Goal: Task Accomplishment & Management: Use online tool/utility

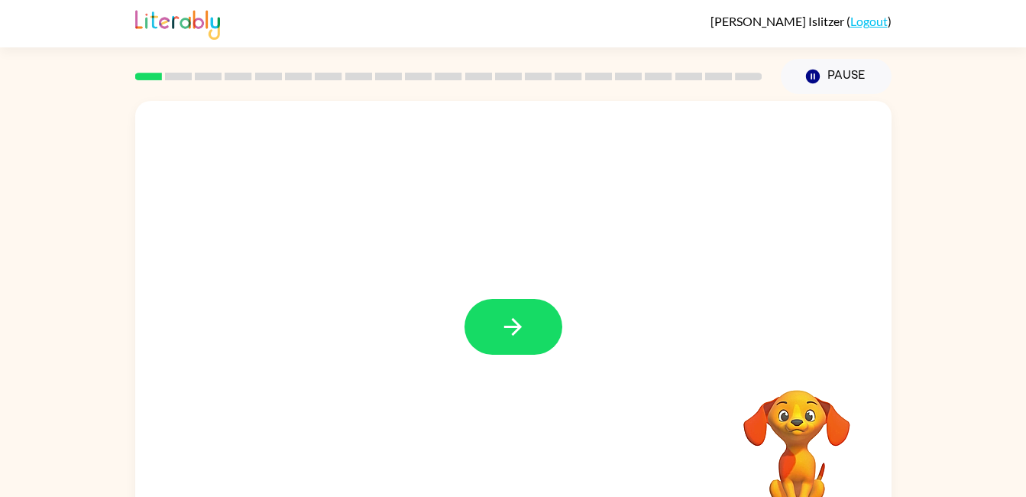
click at [494, 354] on button "button" at bounding box center [514, 327] width 98 height 56
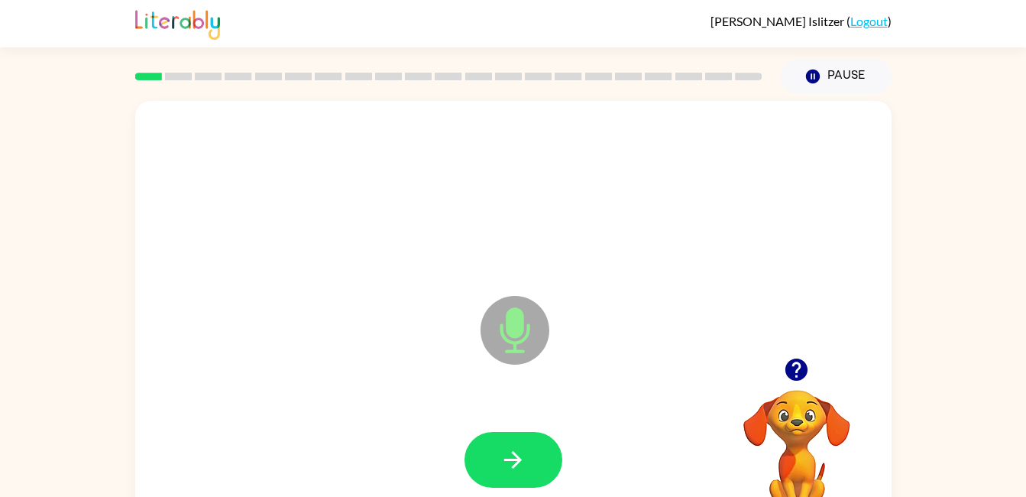
click at [512, 442] on button "button" at bounding box center [514, 460] width 98 height 56
click at [506, 457] on icon "button" at bounding box center [513, 459] width 27 height 27
click at [524, 458] on icon "button" at bounding box center [513, 459] width 27 height 27
click at [518, 457] on icon "button" at bounding box center [513, 460] width 18 height 18
click at [520, 454] on icon "button" at bounding box center [513, 459] width 27 height 27
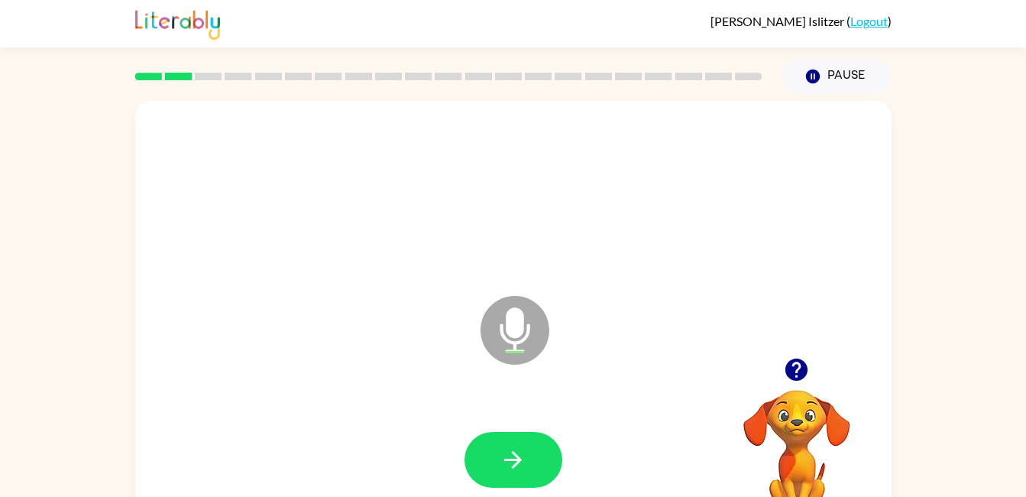
click at [516, 446] on icon "button" at bounding box center [513, 459] width 27 height 27
click at [524, 461] on icon "button" at bounding box center [513, 459] width 27 height 27
click at [524, 455] on icon "button" at bounding box center [513, 459] width 27 height 27
click at [506, 432] on button "button" at bounding box center [514, 460] width 98 height 56
click at [520, 449] on icon "button" at bounding box center [513, 459] width 27 height 27
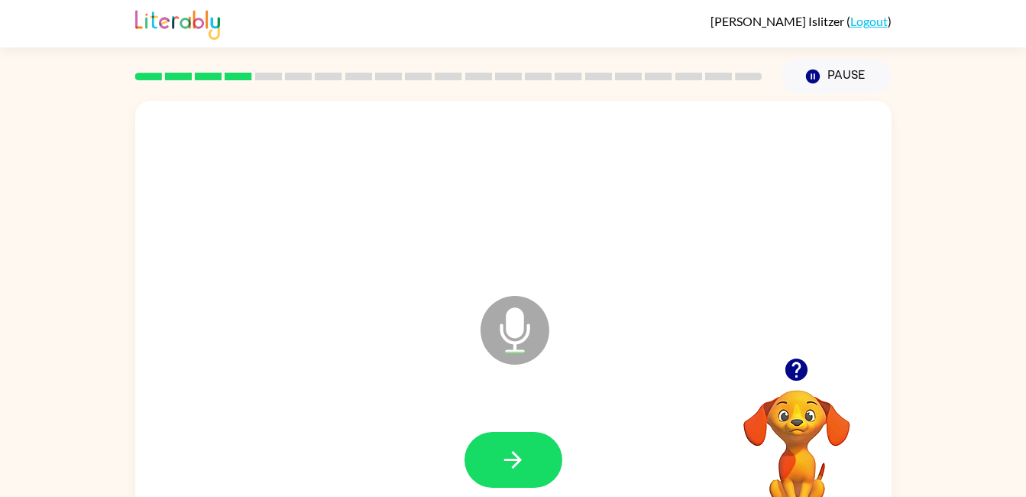
click at [523, 473] on button "button" at bounding box center [514, 460] width 98 height 56
click at [518, 435] on button "button" at bounding box center [514, 460] width 98 height 56
click at [808, 396] on video "Your browser must support playing .mp4 files to use Literably. Please try using…" at bounding box center [796, 442] width 153 height 153
click at [790, 385] on button "button" at bounding box center [796, 369] width 39 height 39
click at [530, 464] on button "button" at bounding box center [514, 460] width 98 height 56
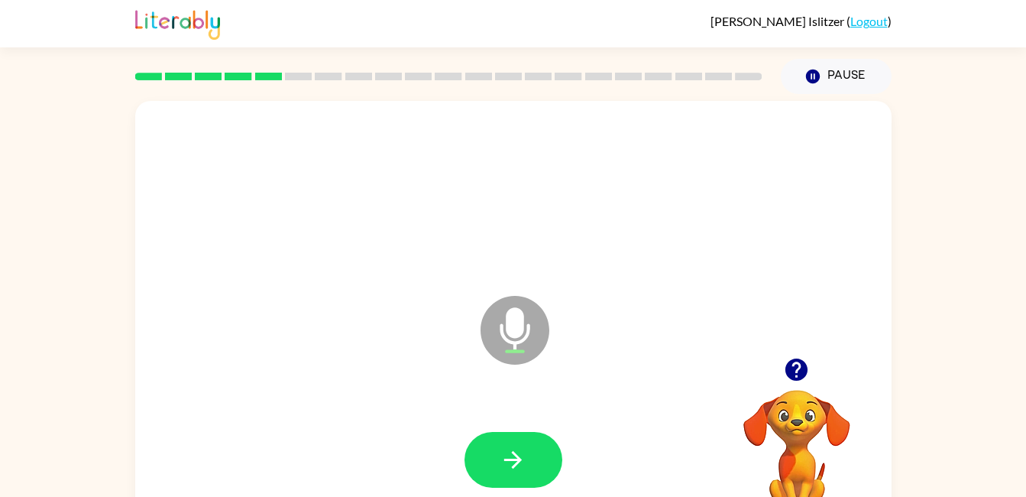
click at [531, 445] on button "button" at bounding box center [514, 460] width 98 height 56
click at [530, 440] on button "button" at bounding box center [514, 460] width 98 height 56
click at [523, 468] on icon "button" at bounding box center [513, 459] width 27 height 27
click at [512, 452] on icon "button" at bounding box center [513, 459] width 27 height 27
click at [517, 455] on icon "button" at bounding box center [513, 460] width 18 height 18
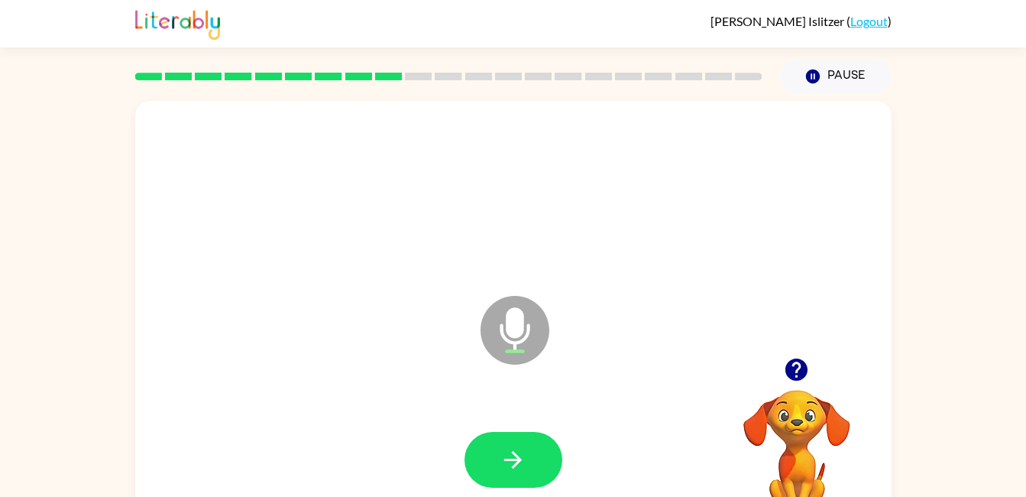
click at [506, 459] on icon "button" at bounding box center [513, 460] width 18 height 18
click at [513, 464] on icon "button" at bounding box center [513, 459] width 27 height 27
click at [801, 361] on icon "button" at bounding box center [796, 369] width 22 height 22
click at [504, 459] on icon "button" at bounding box center [513, 460] width 18 height 18
click at [516, 451] on icon "button" at bounding box center [513, 459] width 27 height 27
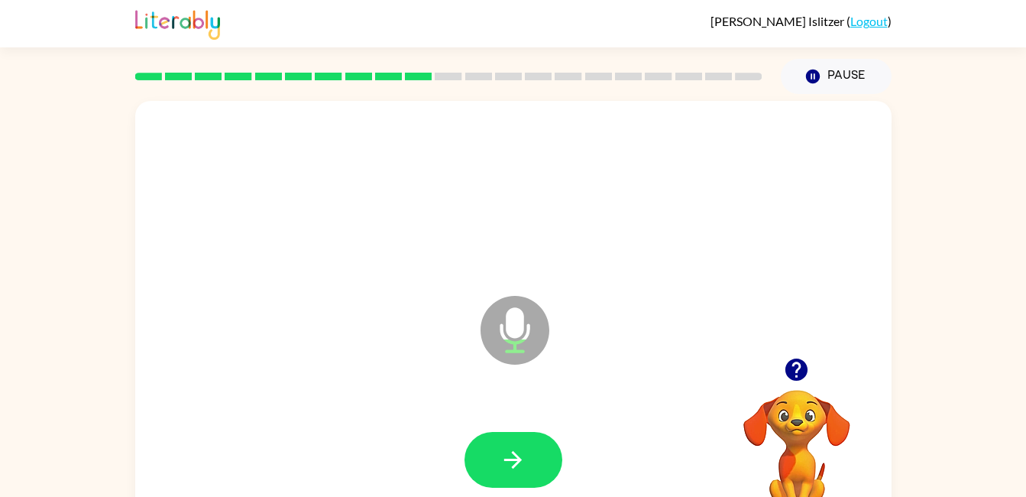
click at [515, 462] on div at bounding box center [514, 460] width 98 height 56
click at [516, 453] on icon "button" at bounding box center [513, 459] width 27 height 27
click at [506, 451] on icon "button" at bounding box center [513, 459] width 27 height 27
click at [533, 452] on button "button" at bounding box center [514, 460] width 98 height 56
click at [533, 460] on button "button" at bounding box center [514, 460] width 98 height 56
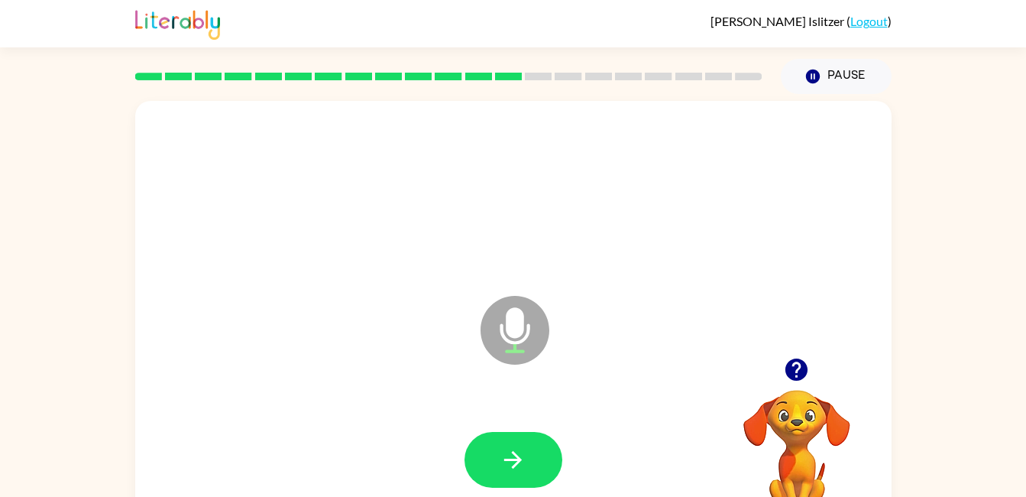
click at [497, 470] on button "button" at bounding box center [514, 460] width 98 height 56
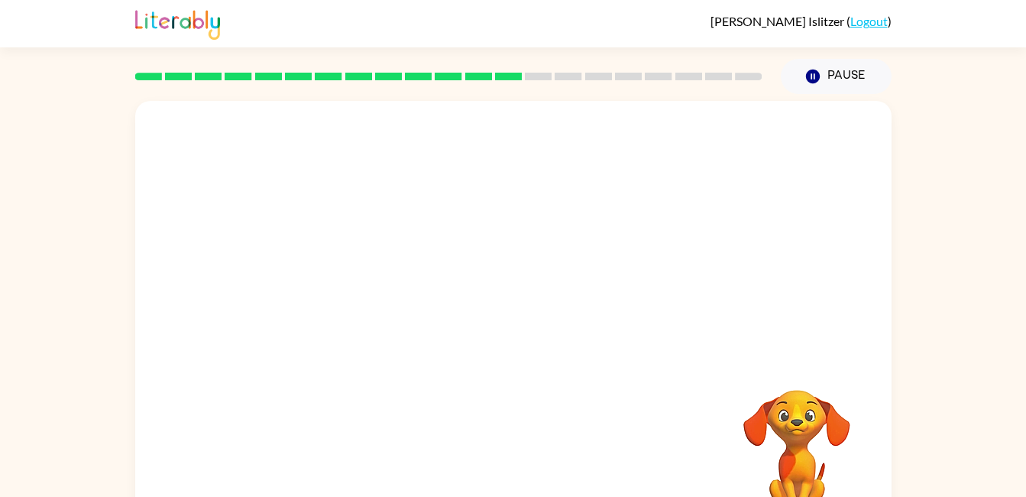
click at [798, 82] on button "Pause Pause" at bounding box center [836, 76] width 111 height 35
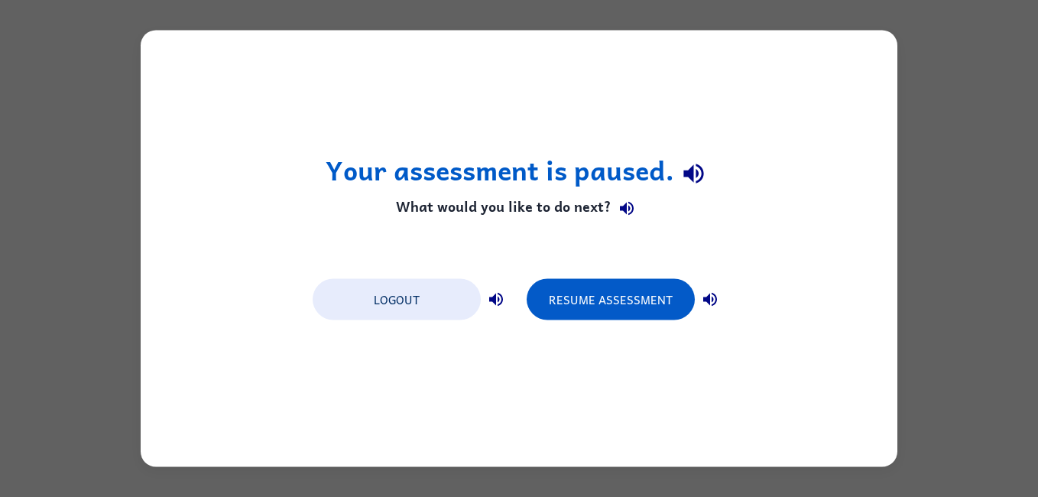
click at [618, 299] on button "Resume Assessment" at bounding box center [610, 299] width 168 height 41
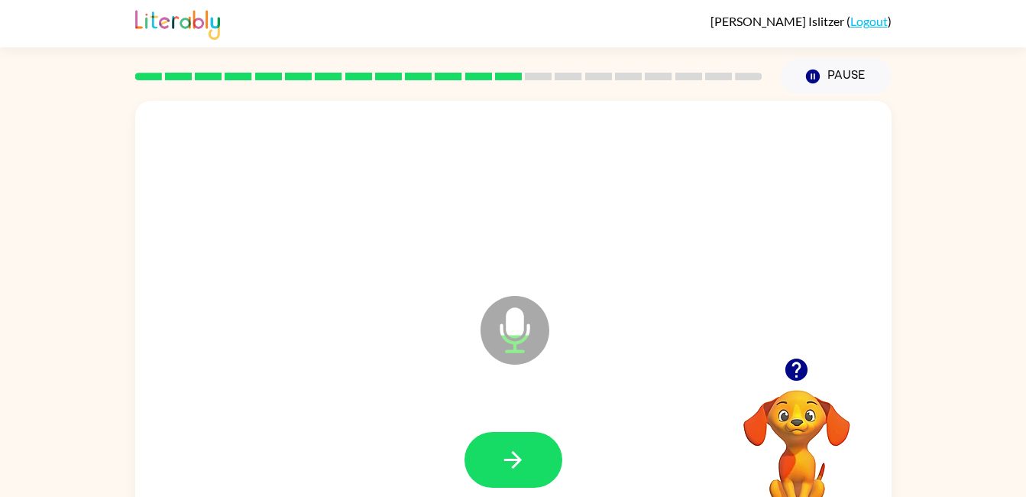
click at [519, 225] on div at bounding box center [514, 193] width 726 height 125
click at [526, 477] on button "button" at bounding box center [514, 460] width 98 height 56
click at [520, 446] on icon "button" at bounding box center [513, 459] width 27 height 27
click at [784, 350] on div at bounding box center [796, 369] width 153 height 39
click at [795, 394] on video "Your browser must support playing .mp4 files to use Literably. Please try using…" at bounding box center [796, 442] width 153 height 153
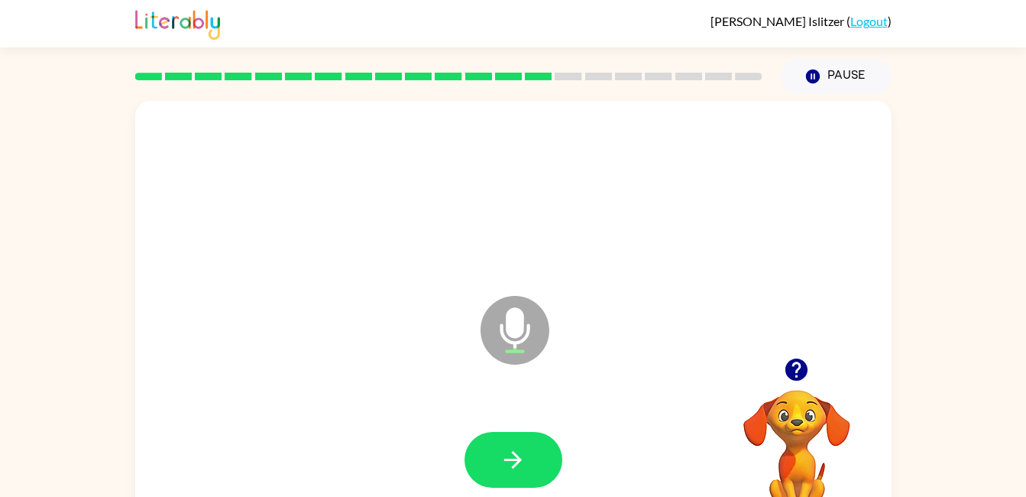
click at [795, 411] on video "Your browser must support playing .mp4 files to use Literably. Please try using…" at bounding box center [796, 442] width 153 height 153
click at [790, 387] on button "button" at bounding box center [796, 369] width 39 height 39
click at [533, 452] on button "button" at bounding box center [514, 460] width 98 height 56
click at [515, 466] on icon "button" at bounding box center [513, 460] width 18 height 18
click at [513, 478] on button "button" at bounding box center [514, 460] width 98 height 56
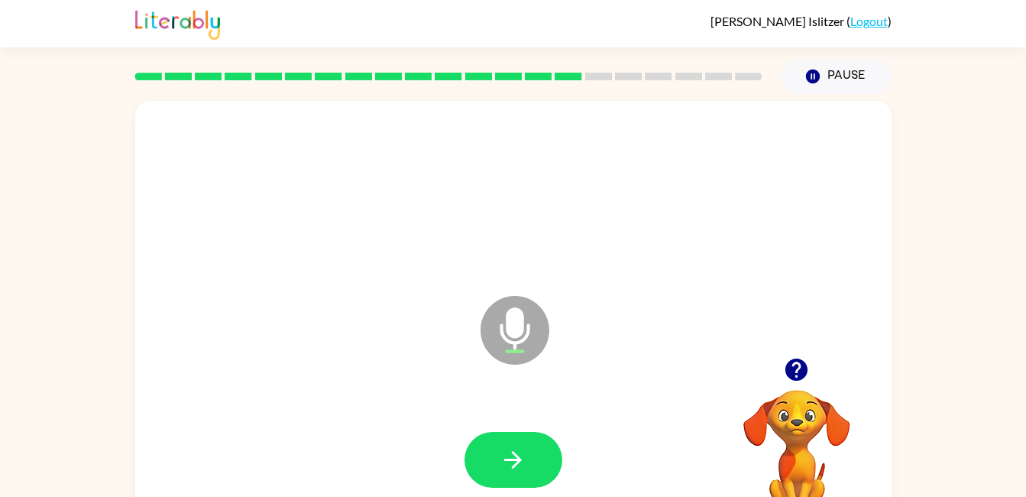
click at [551, 471] on button "button" at bounding box center [514, 460] width 98 height 56
click at [539, 447] on button "button" at bounding box center [514, 460] width 98 height 56
click at [799, 375] on icon "button" at bounding box center [796, 369] width 22 height 22
click at [542, 456] on button "button" at bounding box center [514, 460] width 98 height 56
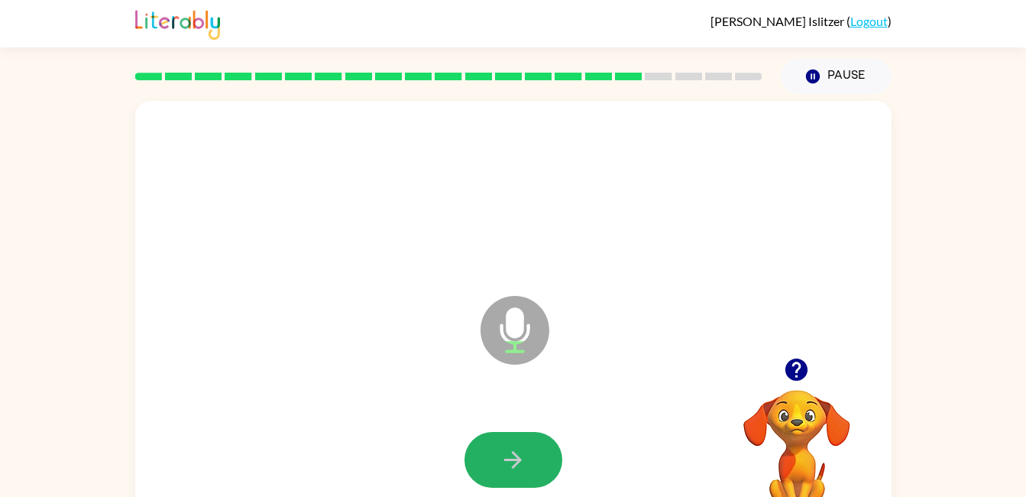
click at [507, 439] on button "button" at bounding box center [514, 460] width 98 height 56
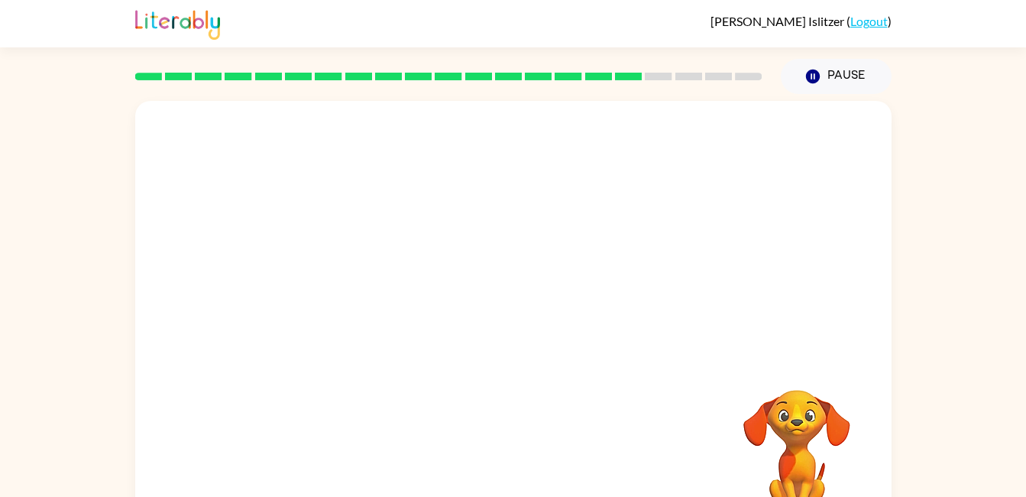
click at [921, 198] on div "Your browser must support playing .mp4 files to use Literably. Please try using…" at bounding box center [513, 315] width 1026 height 443
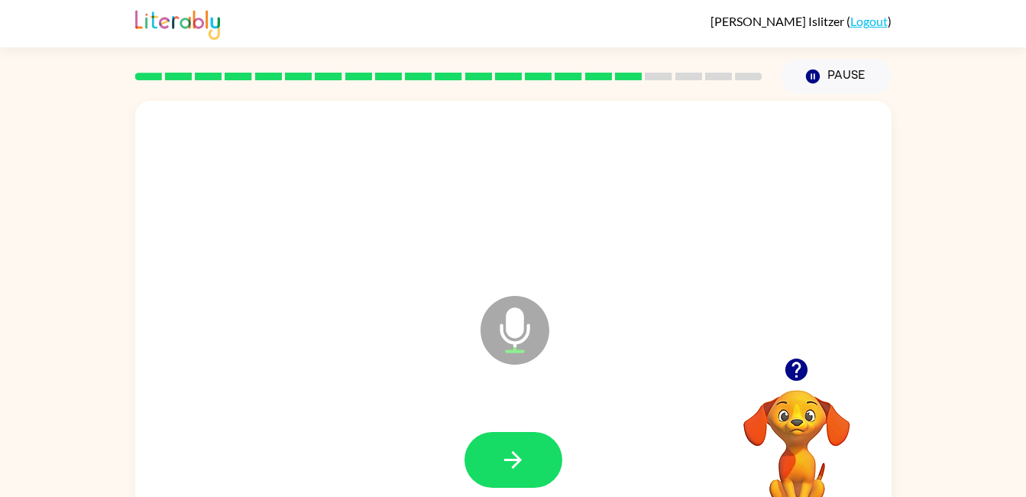
click at [555, 441] on button "button" at bounding box center [514, 460] width 98 height 56
click at [533, 458] on button "button" at bounding box center [514, 460] width 98 height 56
click at [524, 454] on icon "button" at bounding box center [513, 459] width 27 height 27
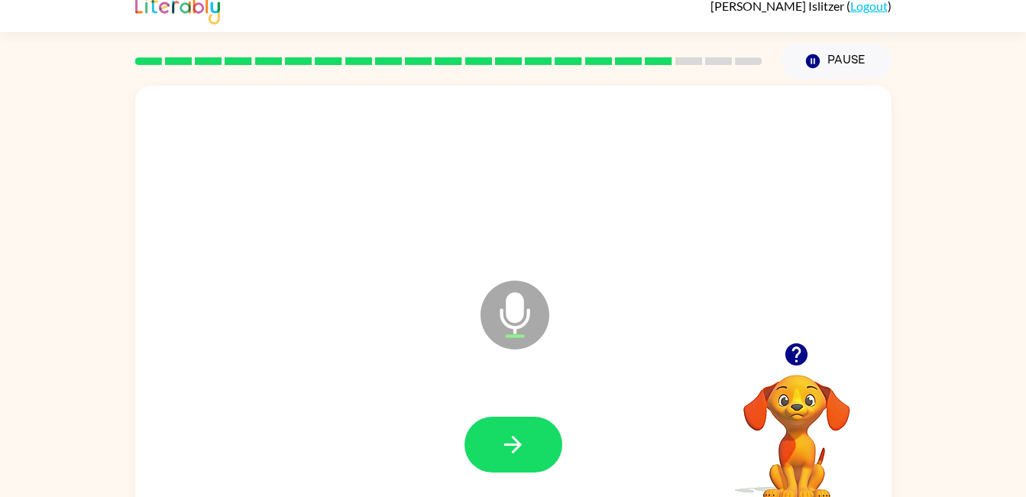
scroll to position [40, 0]
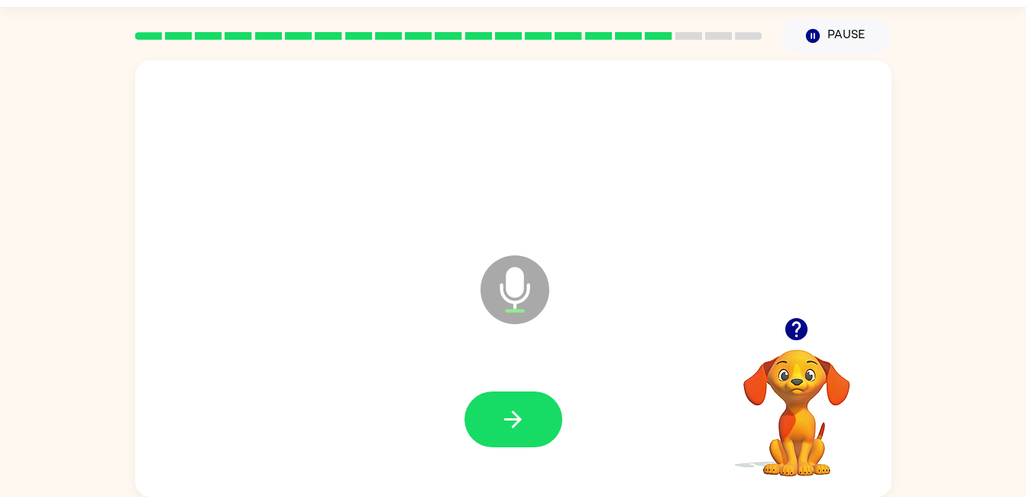
click at [497, 420] on button "button" at bounding box center [514, 419] width 98 height 56
click at [544, 410] on button "button" at bounding box center [514, 419] width 98 height 56
click at [562, 420] on button "button" at bounding box center [514, 419] width 98 height 56
click at [515, 426] on icon "button" at bounding box center [513, 419] width 27 height 27
click at [497, 413] on button "button" at bounding box center [514, 419] width 98 height 56
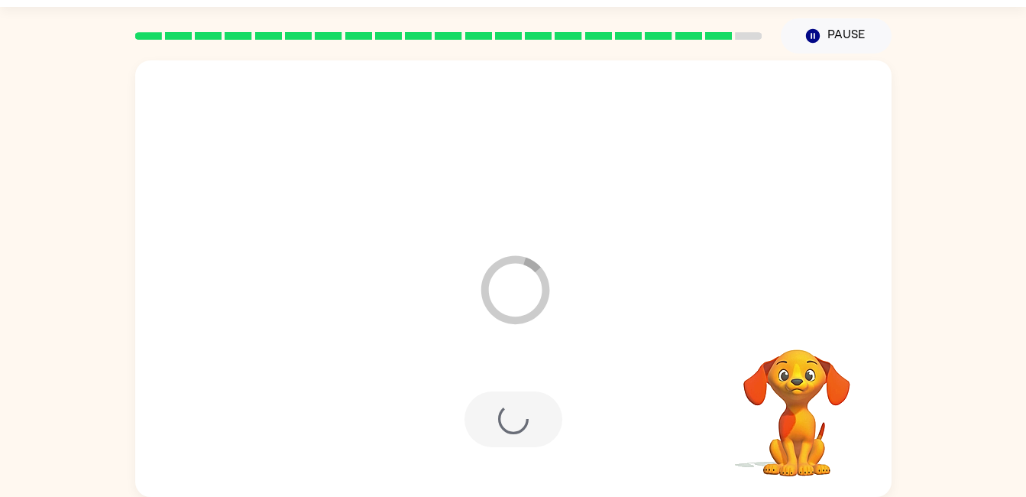
scroll to position [13, 0]
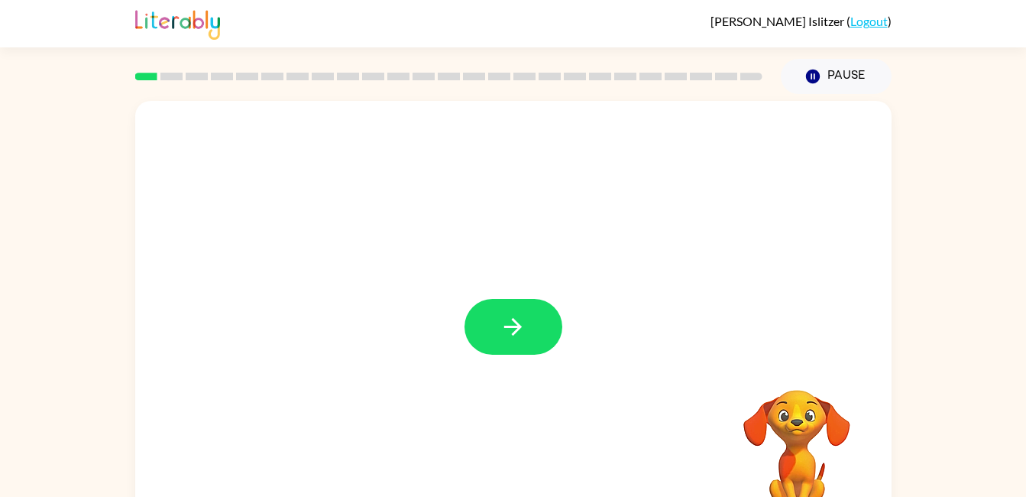
click at [523, 345] on button "button" at bounding box center [514, 327] width 98 height 56
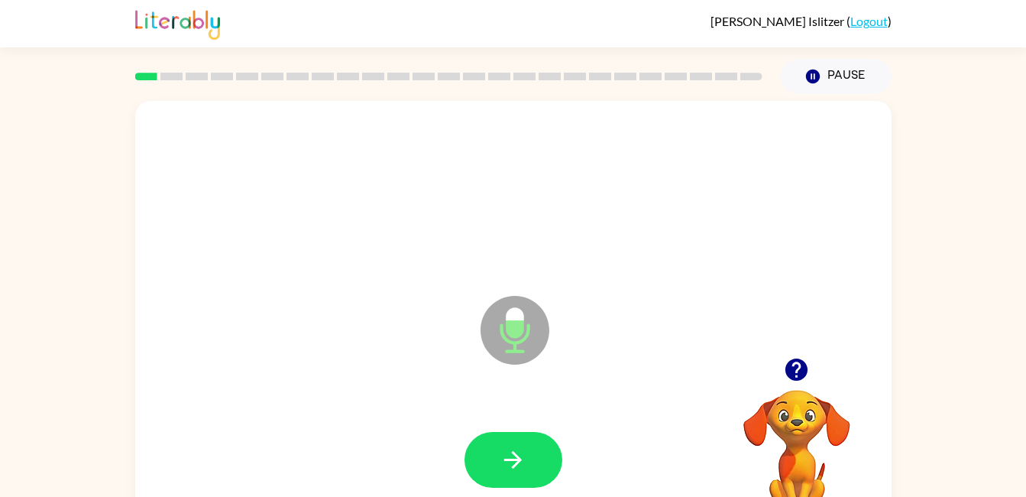
click at [509, 452] on icon "button" at bounding box center [513, 459] width 27 height 27
click at [506, 461] on icon "button" at bounding box center [513, 459] width 27 height 27
click at [479, 473] on button "button" at bounding box center [514, 460] width 98 height 56
click at [516, 464] on icon "button" at bounding box center [513, 460] width 18 height 18
click at [511, 464] on icon "button" at bounding box center [513, 459] width 27 height 27
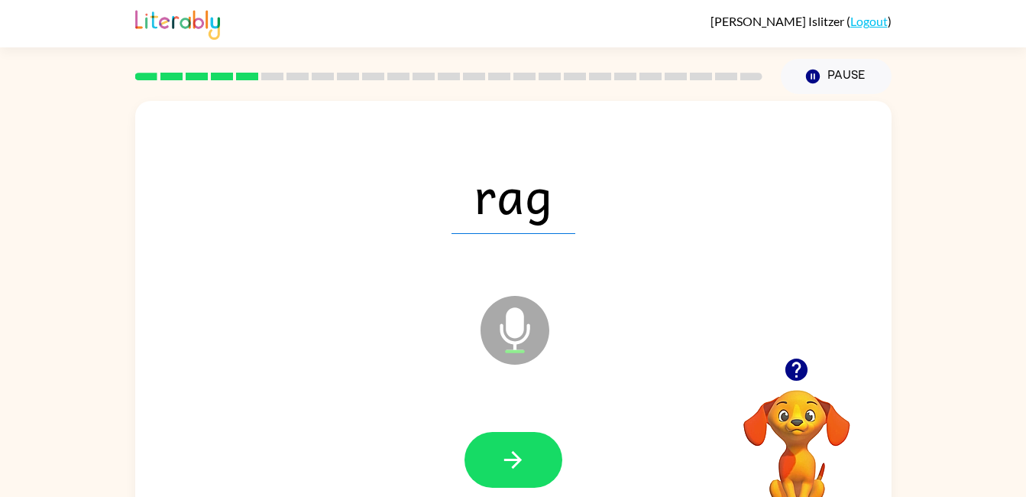
click at [520, 453] on icon "button" at bounding box center [513, 459] width 27 height 27
click at [534, 441] on button "button" at bounding box center [514, 460] width 98 height 56
click at [506, 457] on icon "button" at bounding box center [513, 459] width 27 height 27
click at [513, 468] on icon "button" at bounding box center [513, 460] width 18 height 18
click at [538, 458] on button "button" at bounding box center [514, 460] width 98 height 56
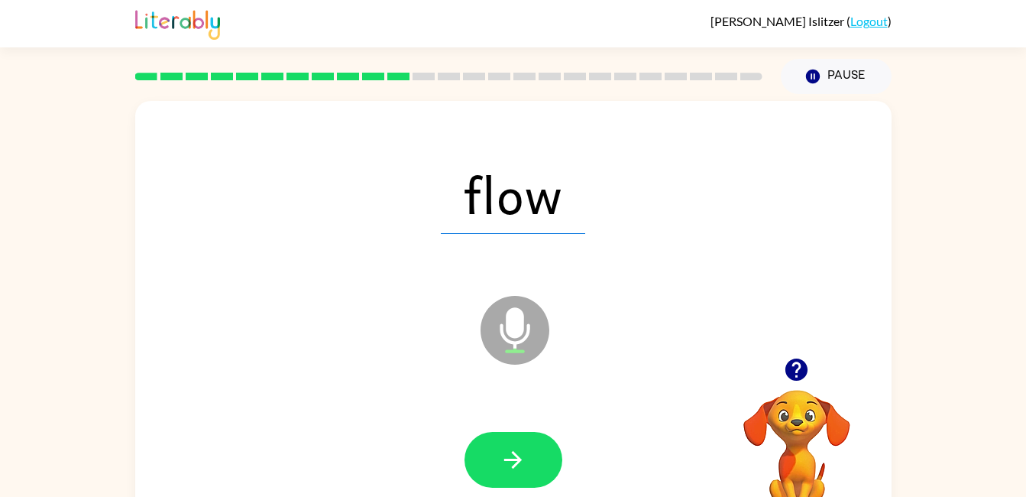
click at [523, 471] on icon "button" at bounding box center [513, 459] width 27 height 27
click at [523, 474] on button "button" at bounding box center [514, 460] width 98 height 56
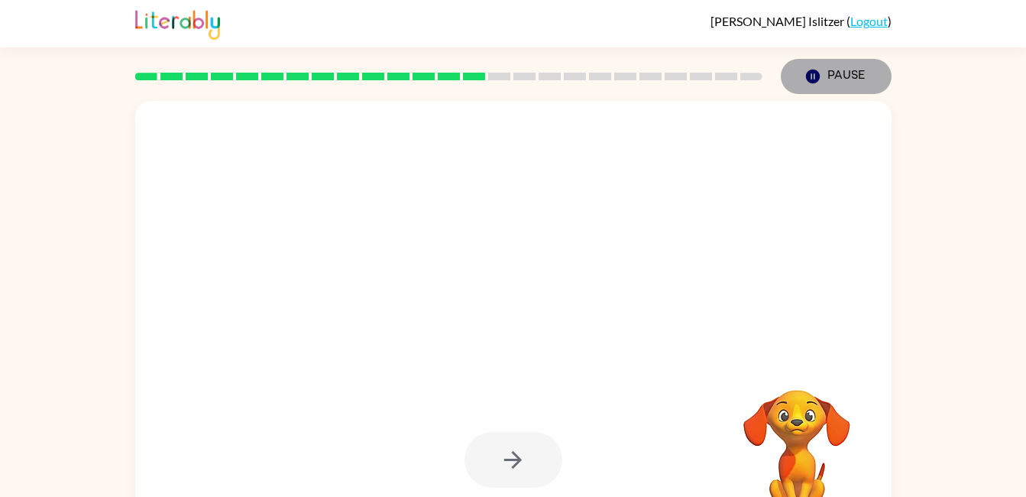
click at [817, 89] on button "Pause Pause" at bounding box center [836, 76] width 111 height 35
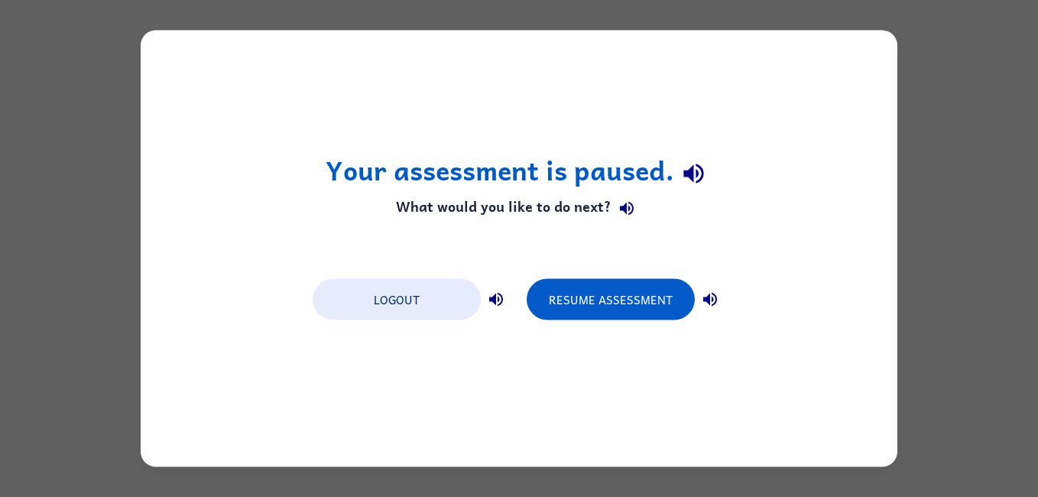
click at [640, 306] on button "Resume Assessment" at bounding box center [610, 299] width 168 height 41
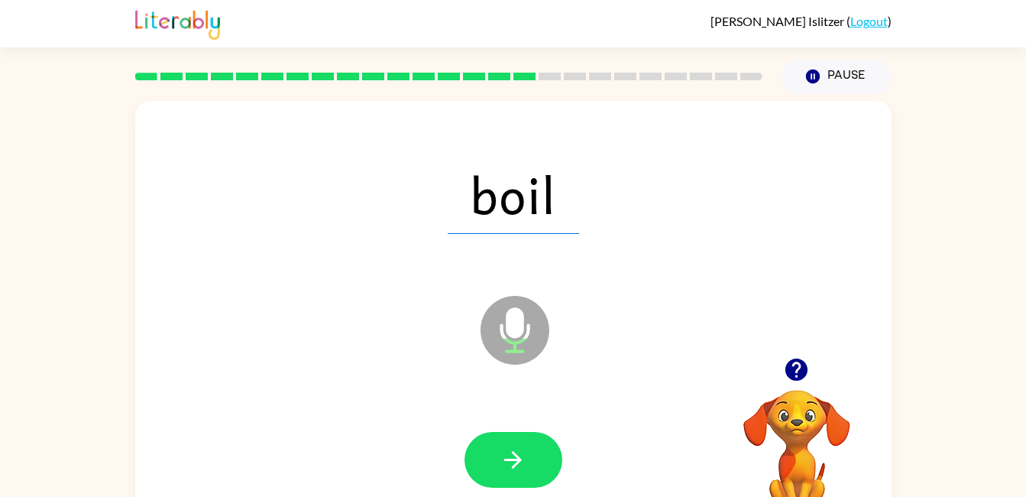
click at [560, 460] on button "button" at bounding box center [514, 460] width 98 height 56
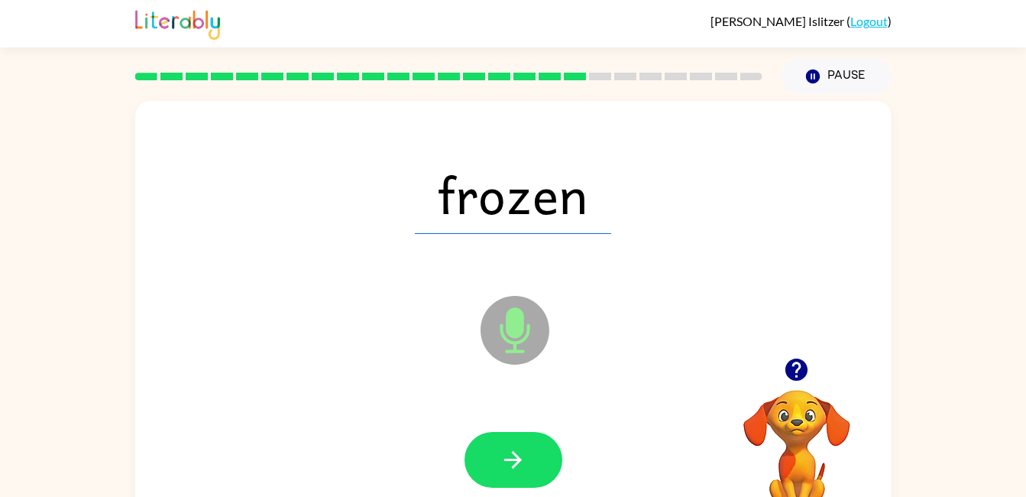
click at [506, 448] on icon "button" at bounding box center [513, 459] width 27 height 27
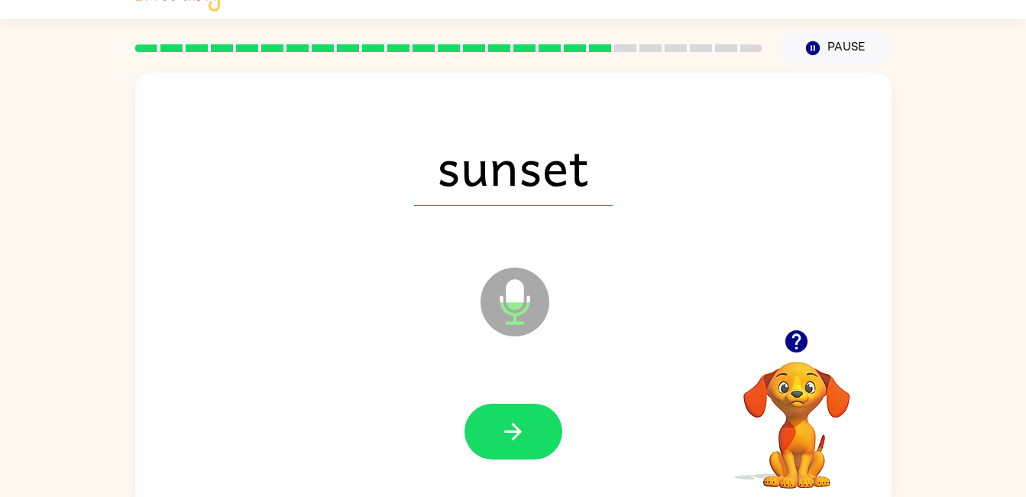
scroll to position [40, 0]
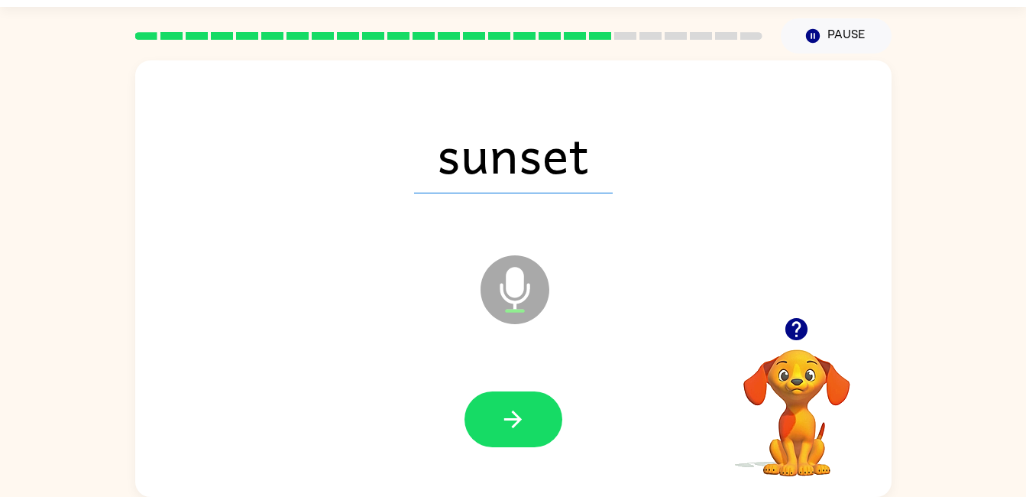
click at [526, 411] on icon "button" at bounding box center [513, 419] width 27 height 27
click at [523, 446] on button "button" at bounding box center [514, 419] width 98 height 56
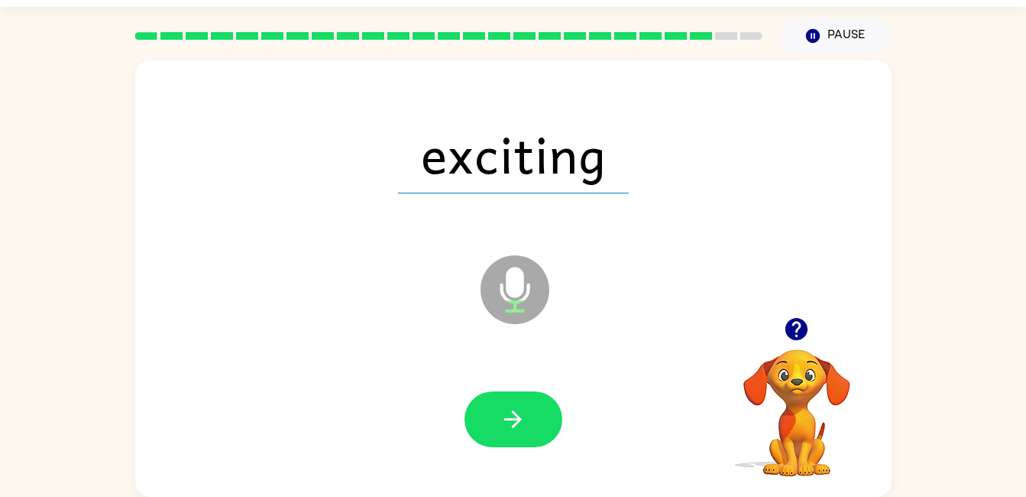
click at [519, 416] on icon "button" at bounding box center [513, 419] width 18 height 18
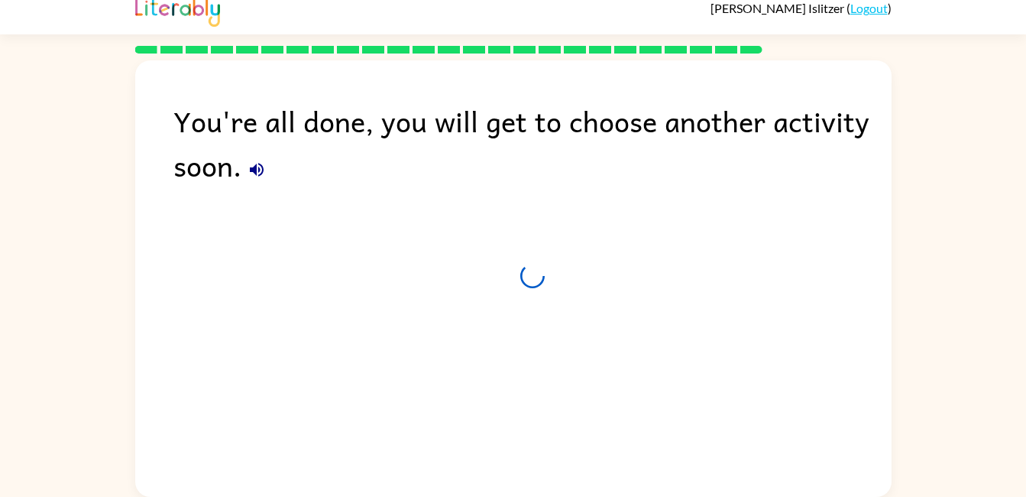
scroll to position [13, 0]
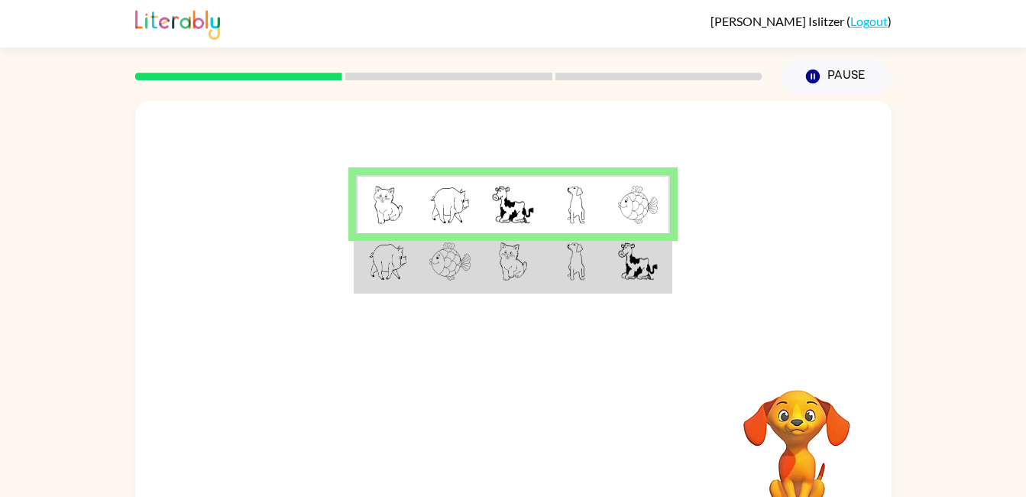
click at [376, 266] on img at bounding box center [388, 261] width 40 height 38
click at [364, 279] on td at bounding box center [387, 262] width 63 height 59
click at [377, 300] on div at bounding box center [513, 229] width 756 height 257
click at [368, 289] on td at bounding box center [387, 262] width 63 height 59
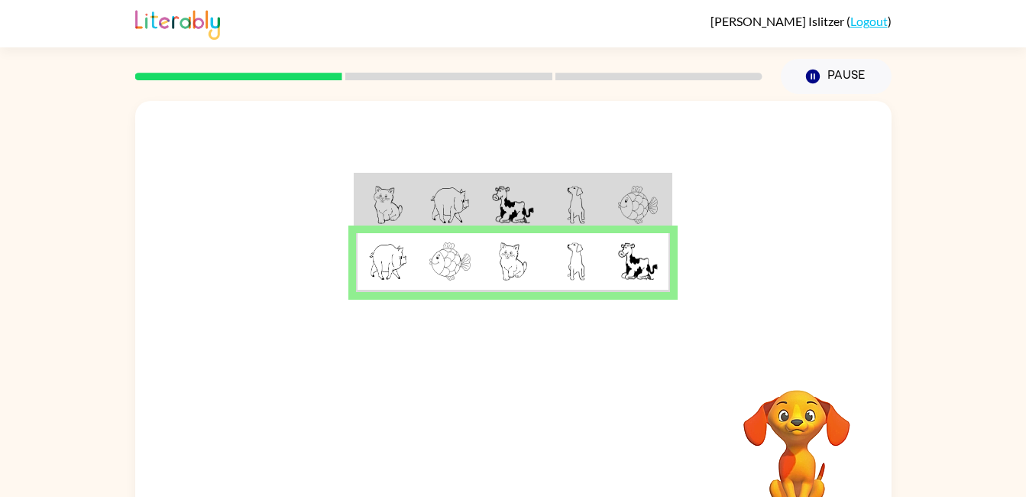
click at [368, 291] on td at bounding box center [387, 262] width 63 height 59
click at [370, 291] on td at bounding box center [387, 262] width 63 height 59
click at [404, 69] on div at bounding box center [449, 76] width 646 height 53
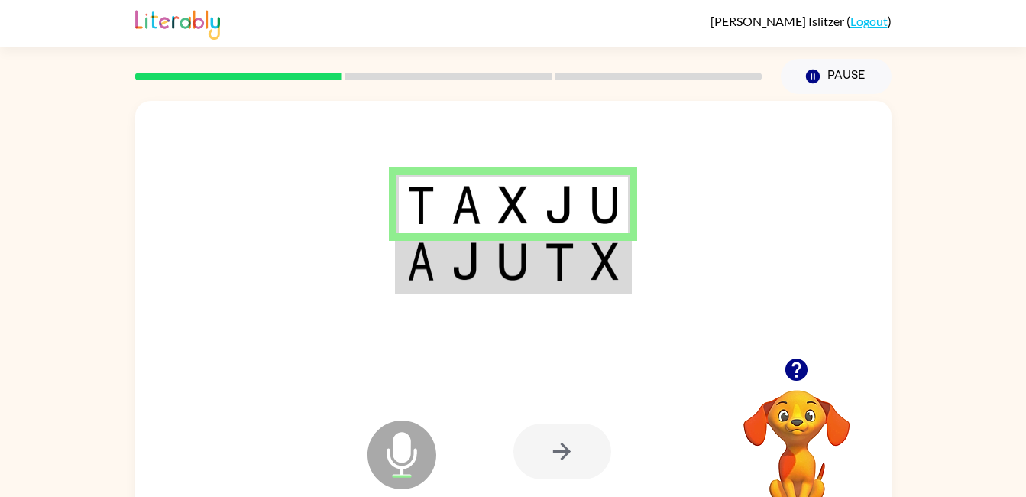
click at [437, 261] on td at bounding box center [420, 262] width 47 height 59
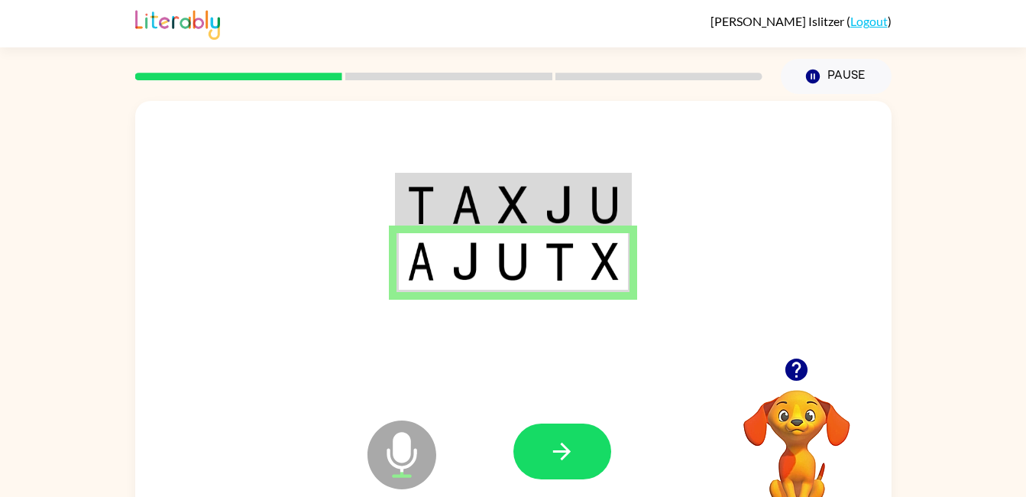
click at [539, 464] on button "button" at bounding box center [562, 451] width 98 height 56
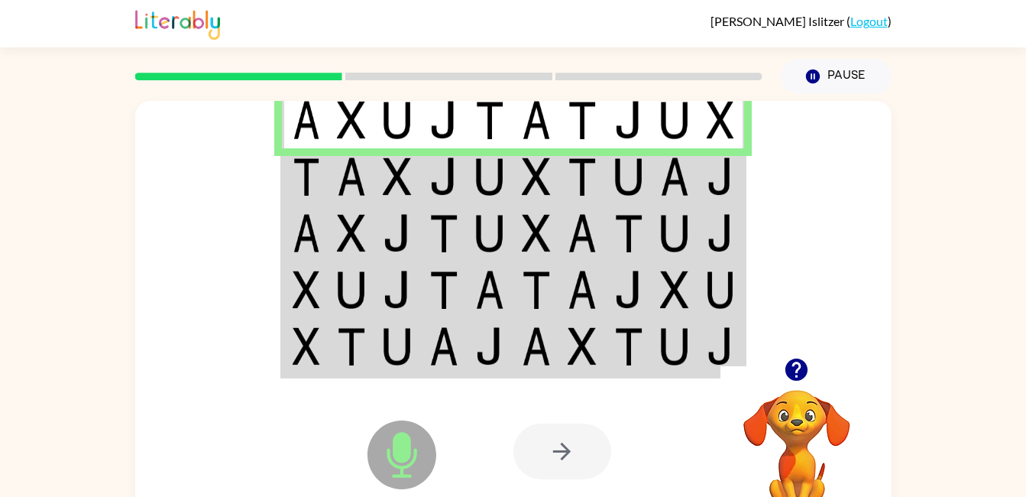
click at [967, 46] on div "Evalyn Islitzer ( Logout )" at bounding box center [513, 23] width 1026 height 47
click at [649, 187] on td at bounding box center [629, 176] width 47 height 57
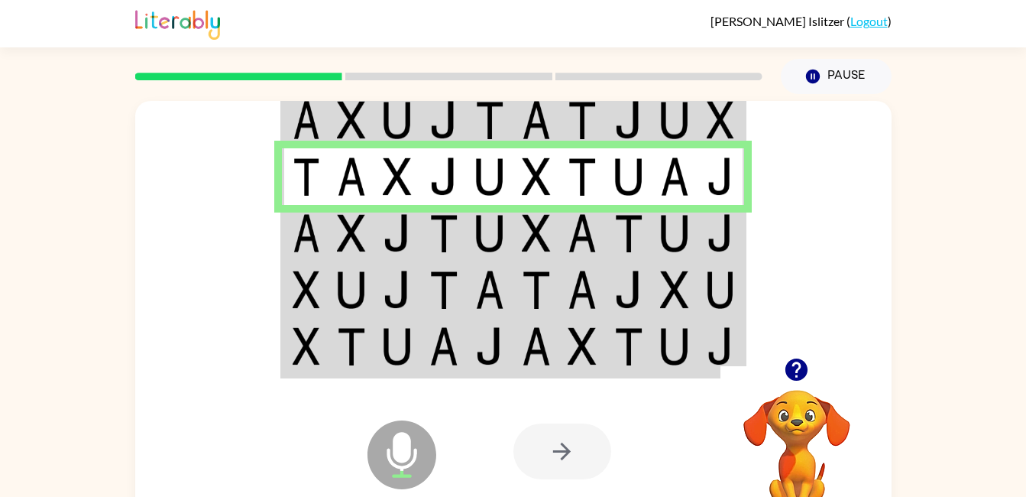
click at [460, 241] on td at bounding box center [444, 233] width 47 height 57
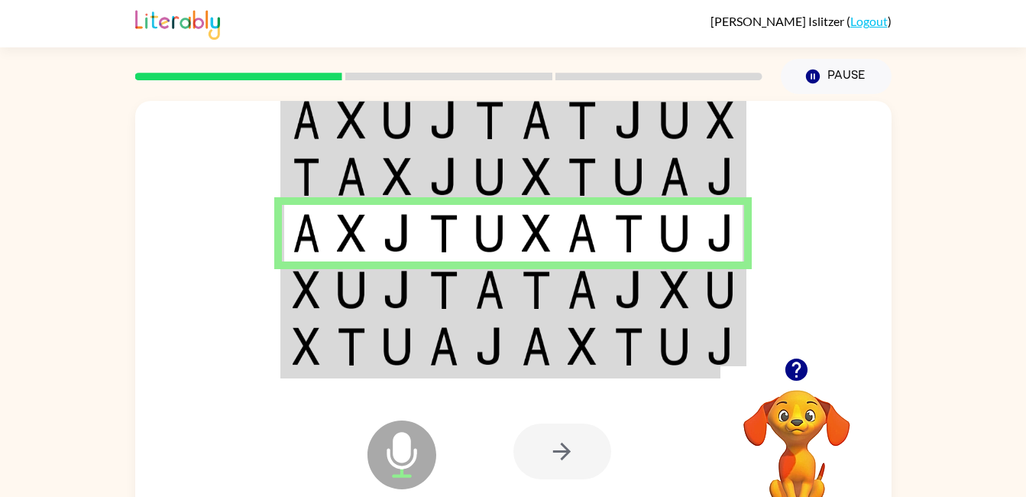
click at [504, 287] on img at bounding box center [489, 289] width 29 height 38
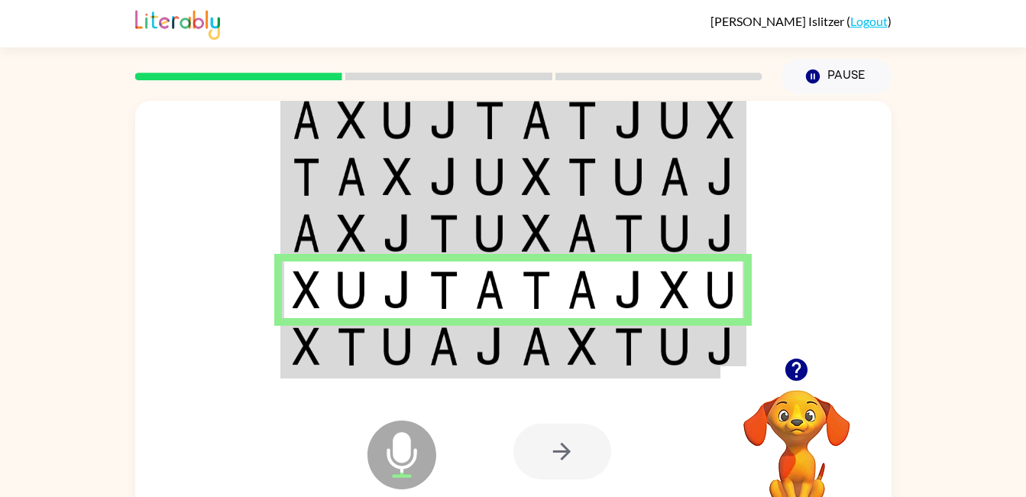
click at [424, 346] on td at bounding box center [444, 347] width 47 height 59
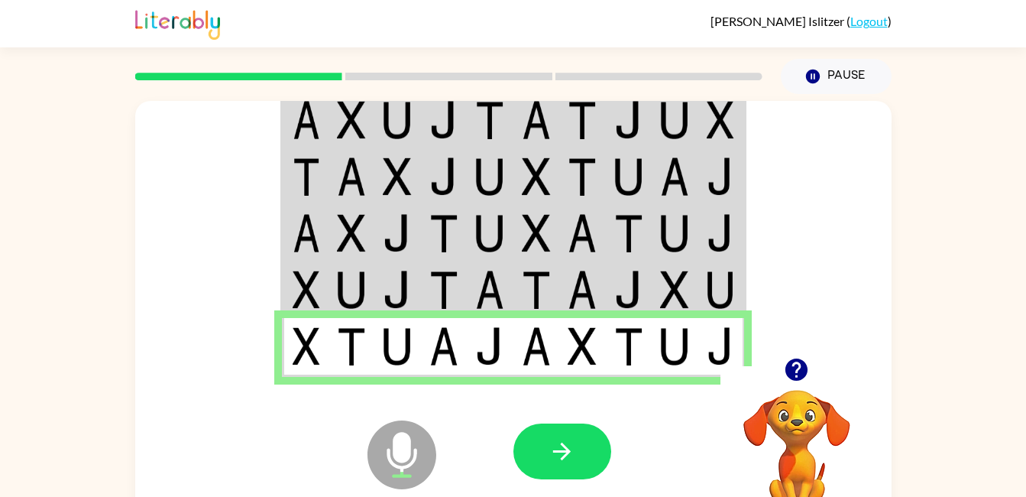
click at [567, 478] on button "button" at bounding box center [562, 451] width 98 height 56
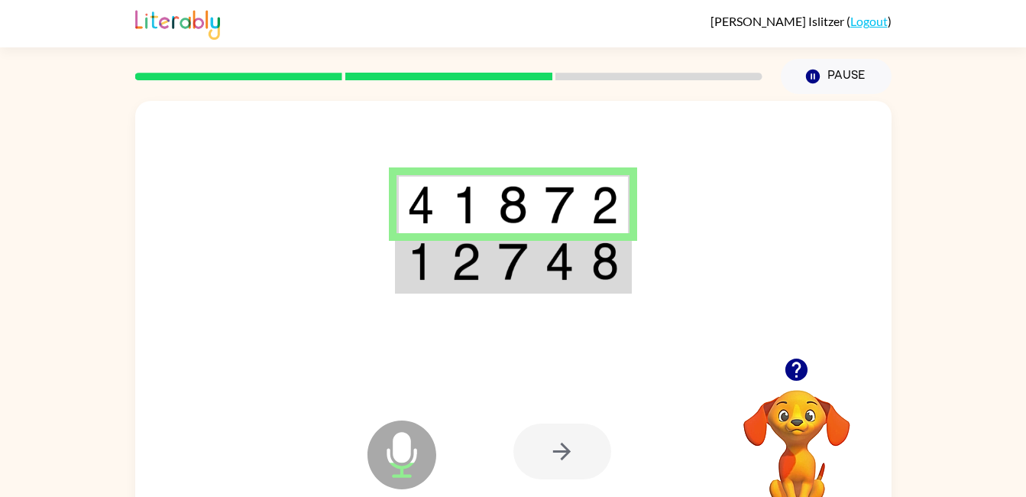
click at [463, 286] on td at bounding box center [466, 262] width 47 height 59
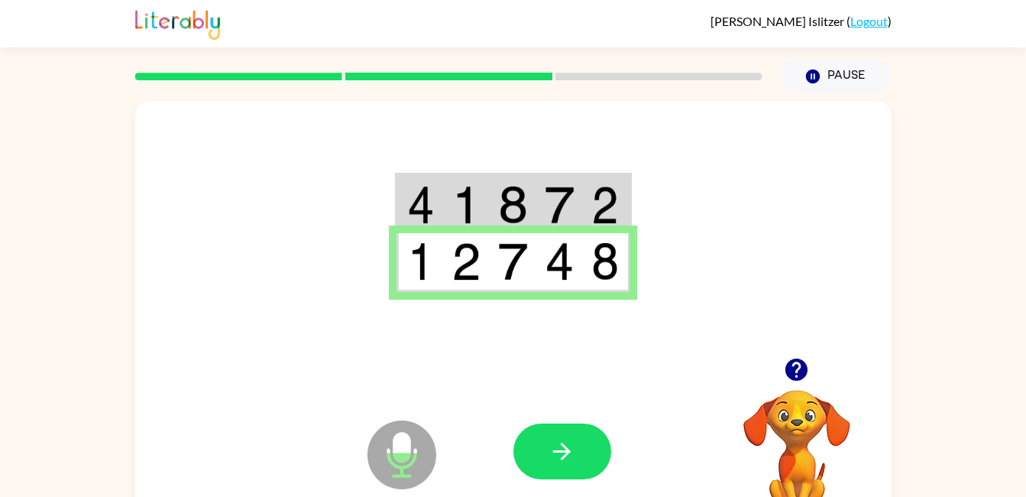
click at [582, 440] on button "button" at bounding box center [562, 451] width 98 height 56
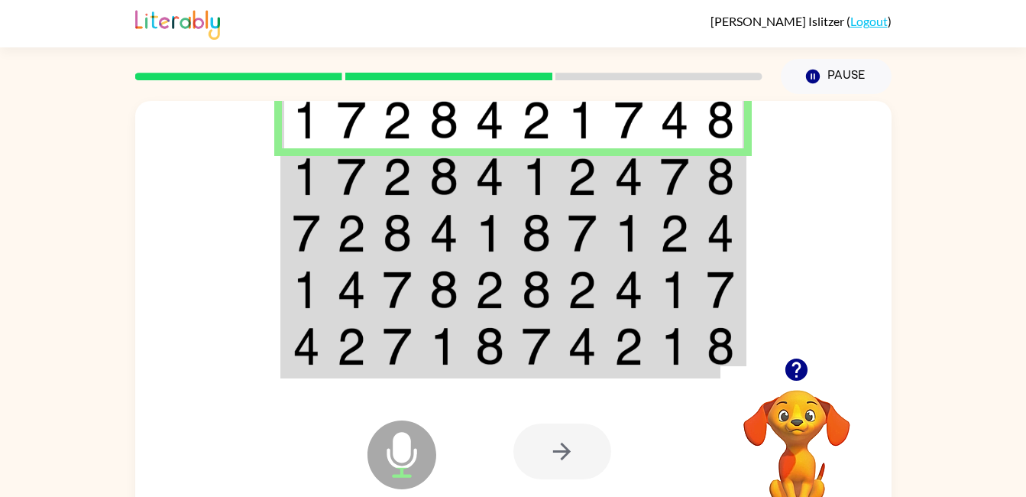
click at [312, 169] on img at bounding box center [307, 176] width 28 height 38
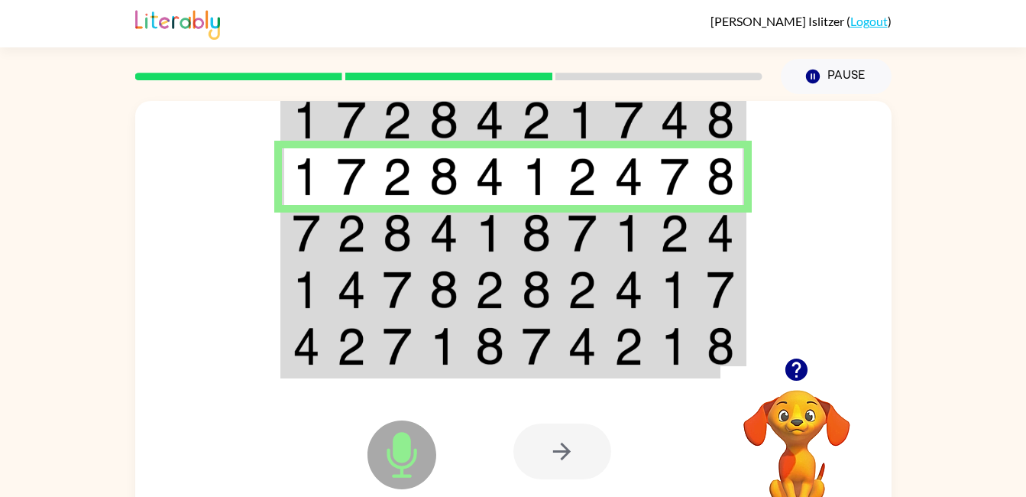
click at [369, 240] on td at bounding box center [352, 233] width 47 height 57
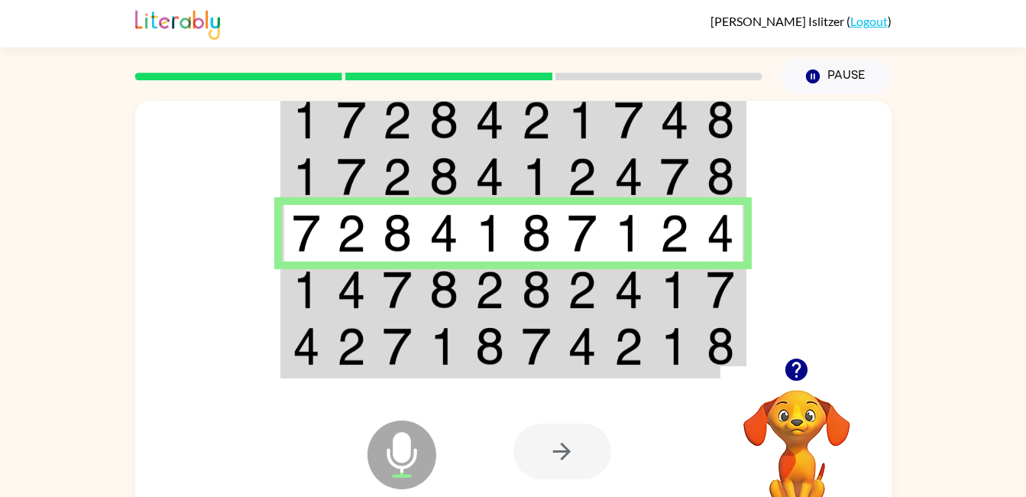
click at [312, 295] on img at bounding box center [307, 289] width 28 height 38
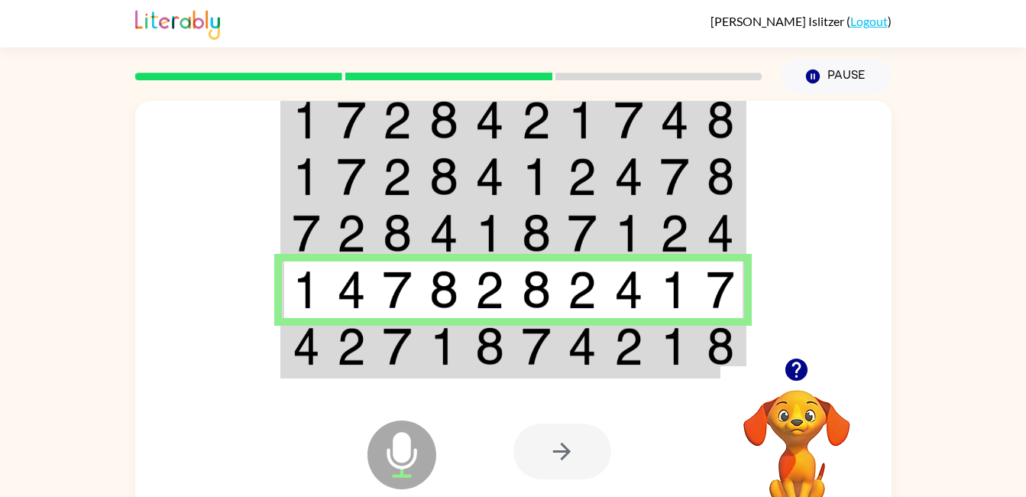
click at [313, 366] on div "Microphone The Microphone is here when it is your turn to talk" at bounding box center [364, 416] width 152 height 102
click at [390, 352] on img at bounding box center [397, 346] width 29 height 38
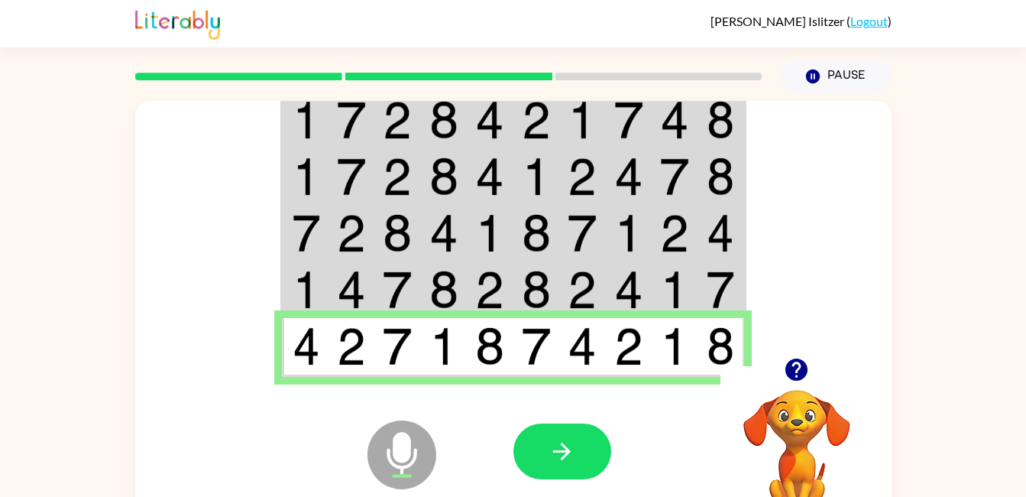
click at [592, 440] on button "button" at bounding box center [562, 451] width 98 height 56
